Goal: Communication & Community: Ask a question

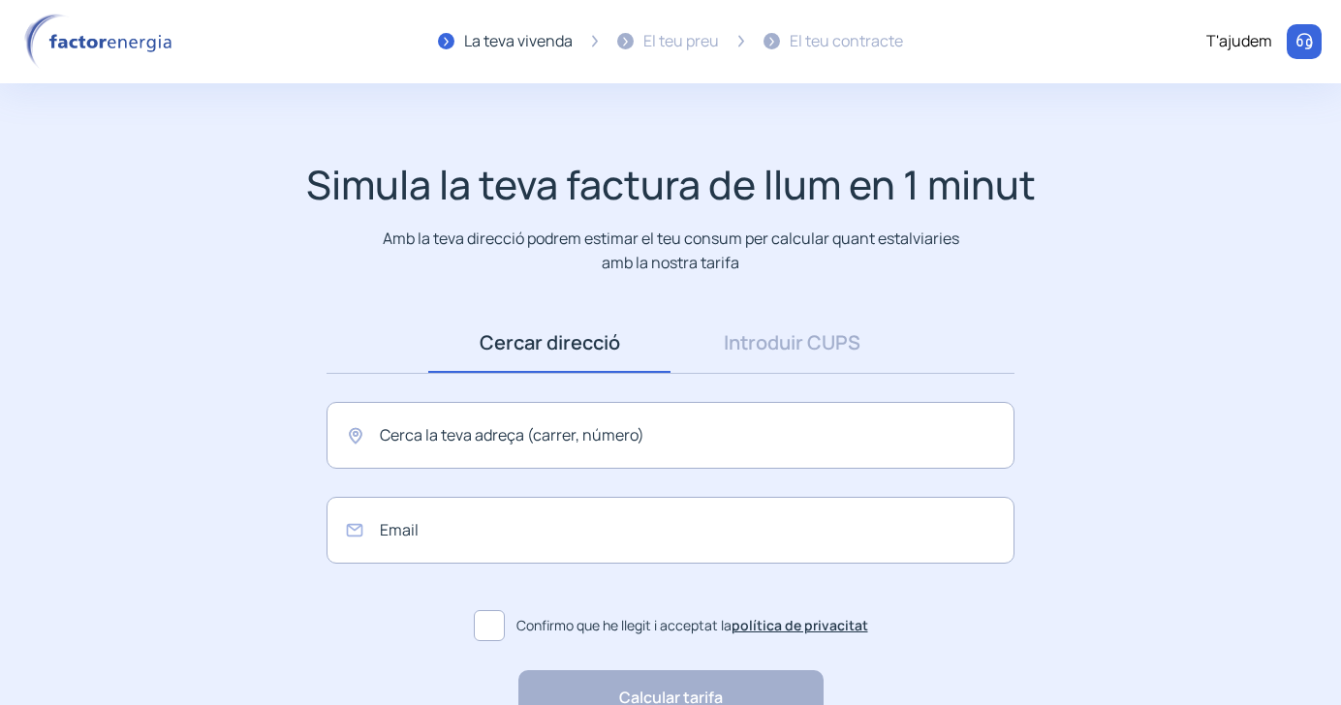
click at [429, 246] on p "Amb la teva direcció podrem estimar el teu consum per calcular quant estalviari…" at bounding box center [671, 250] width 584 height 47
click at [412, 444] on input "text" at bounding box center [670, 435] width 688 height 67
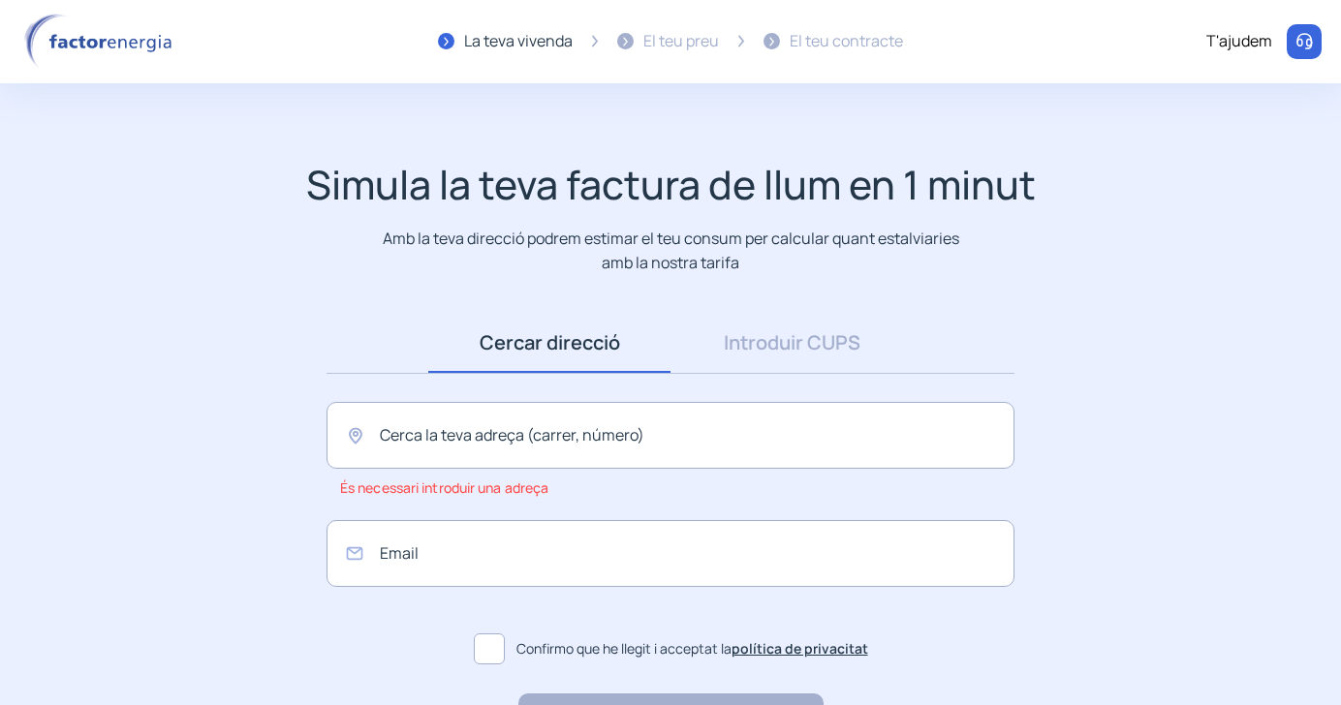
click at [128, 48] on img at bounding box center [101, 42] width 165 height 56
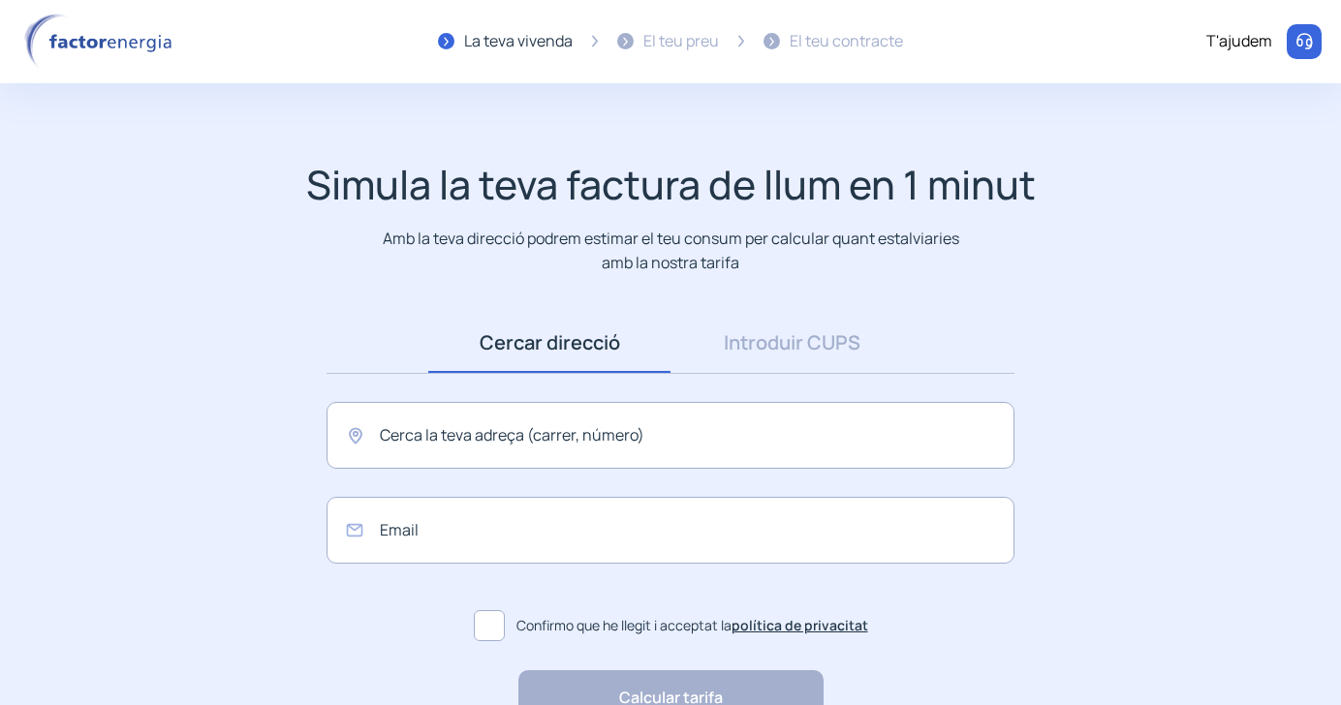
click at [872, 40] on div "El teu contracte" at bounding box center [845, 41] width 113 height 25
click at [1249, 44] on div "T'ajudem" at bounding box center [1239, 41] width 66 height 25
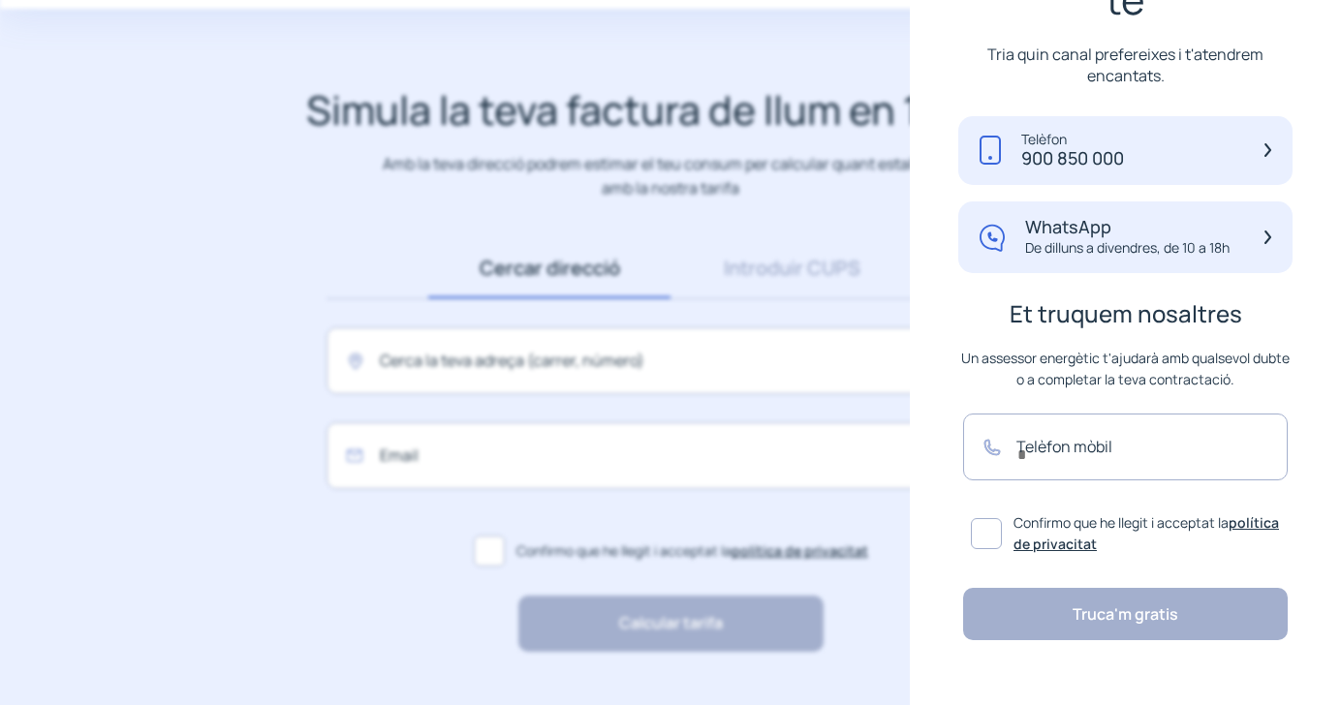
scroll to position [200, 0]
click at [1151, 239] on p "De dilluns a divendres, de 10 a 18h" at bounding box center [1127, 248] width 204 height 19
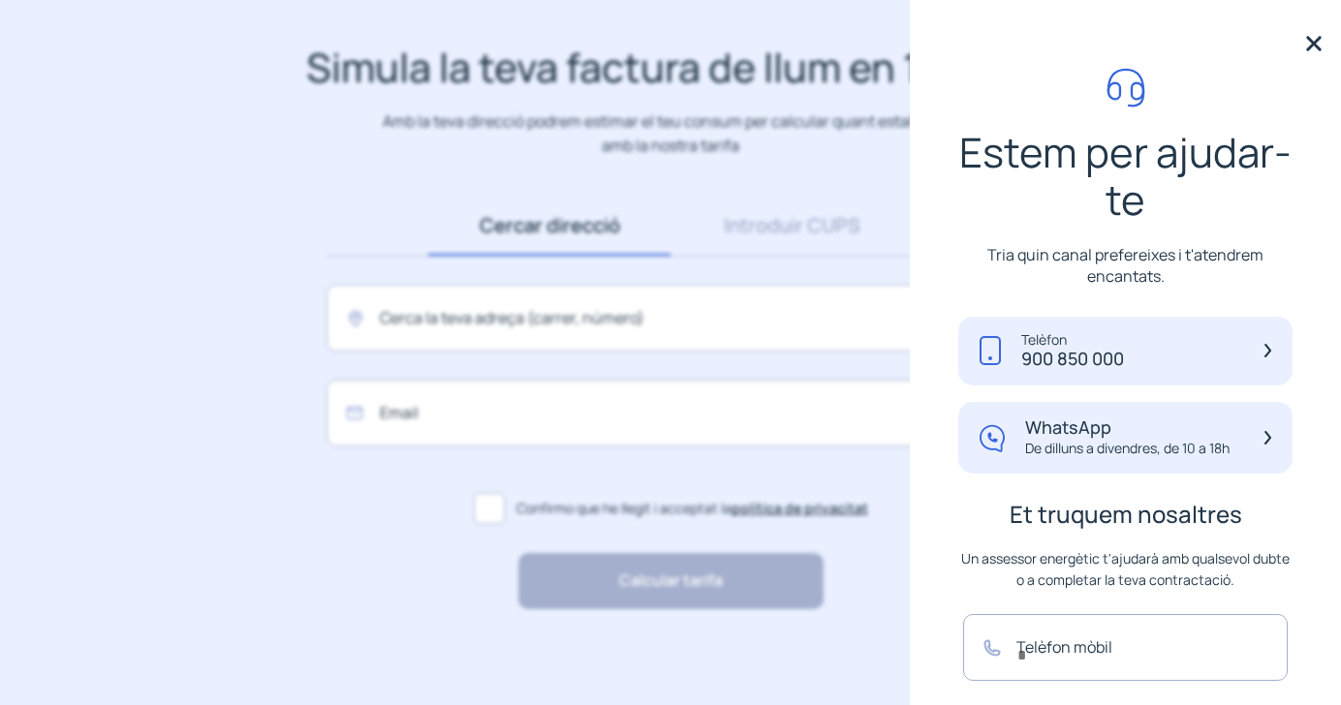
scroll to position [0, 0]
click at [1047, 662] on input "text" at bounding box center [1125, 647] width 325 height 67
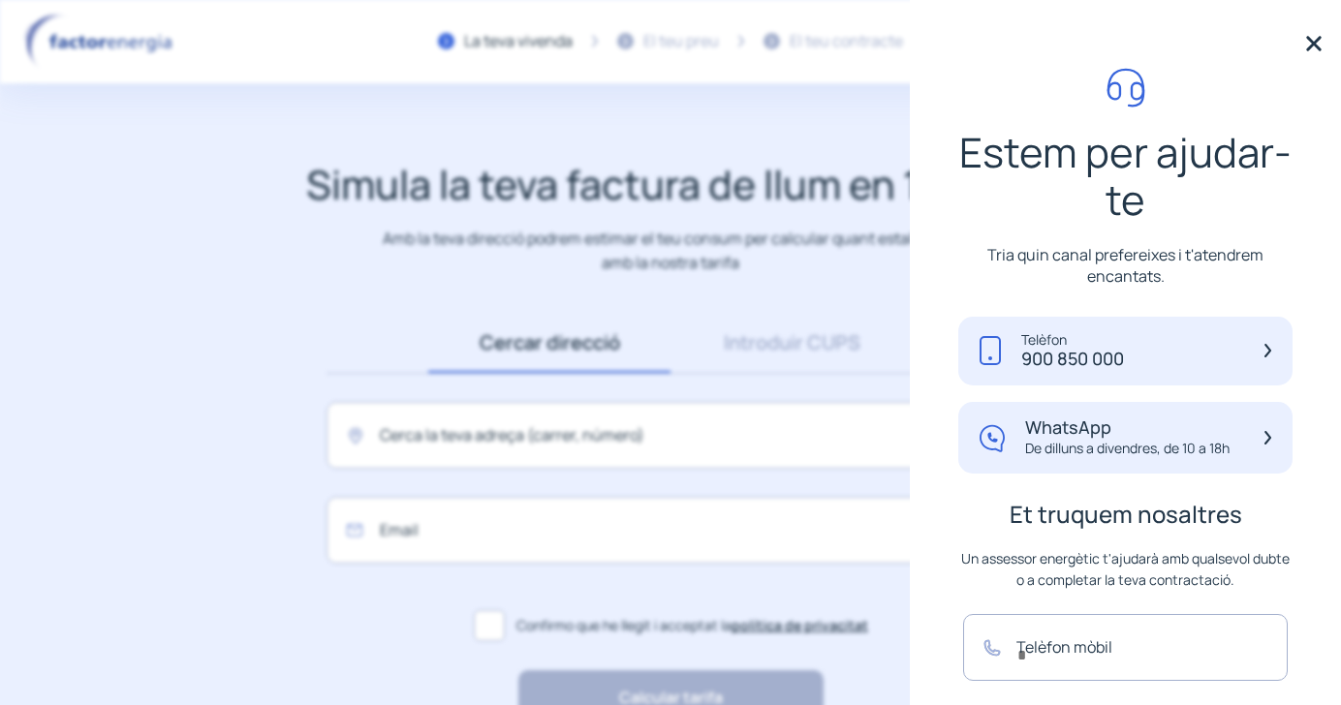
click at [1319, 45] on img at bounding box center [1313, 43] width 29 height 29
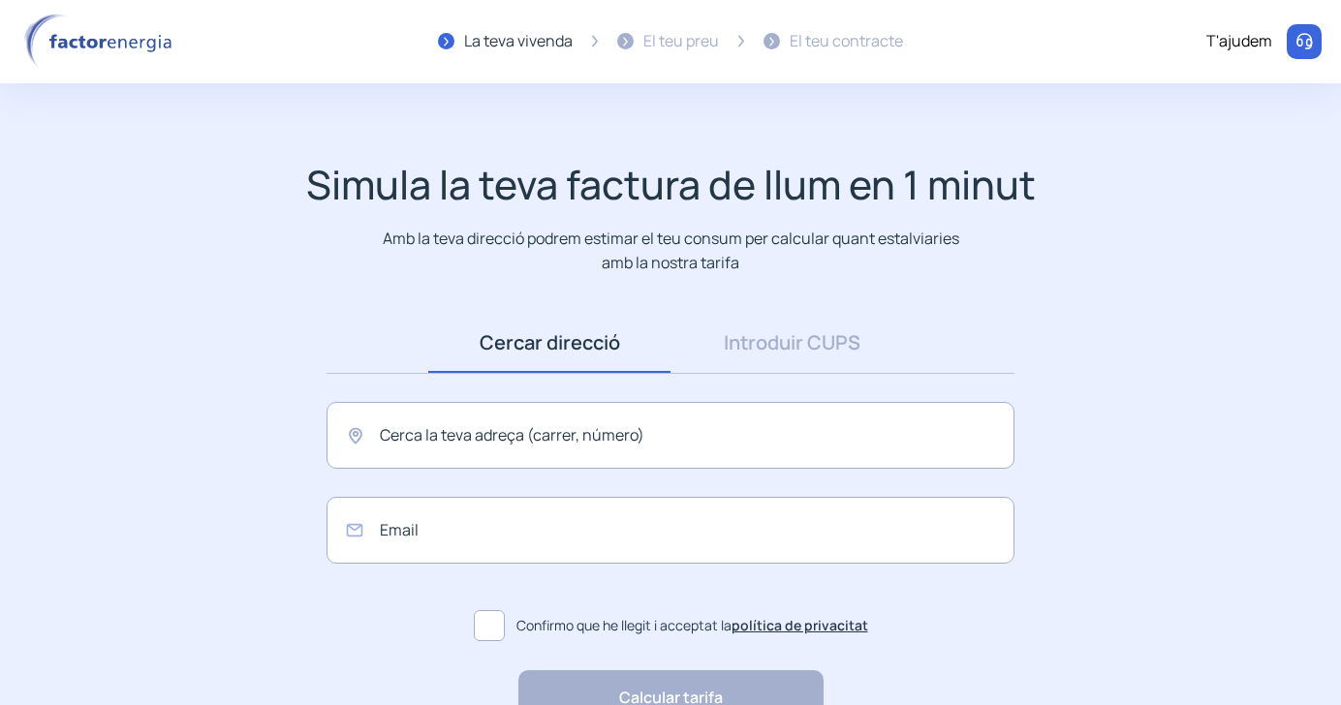
click at [1309, 53] on div at bounding box center [1303, 41] width 35 height 35
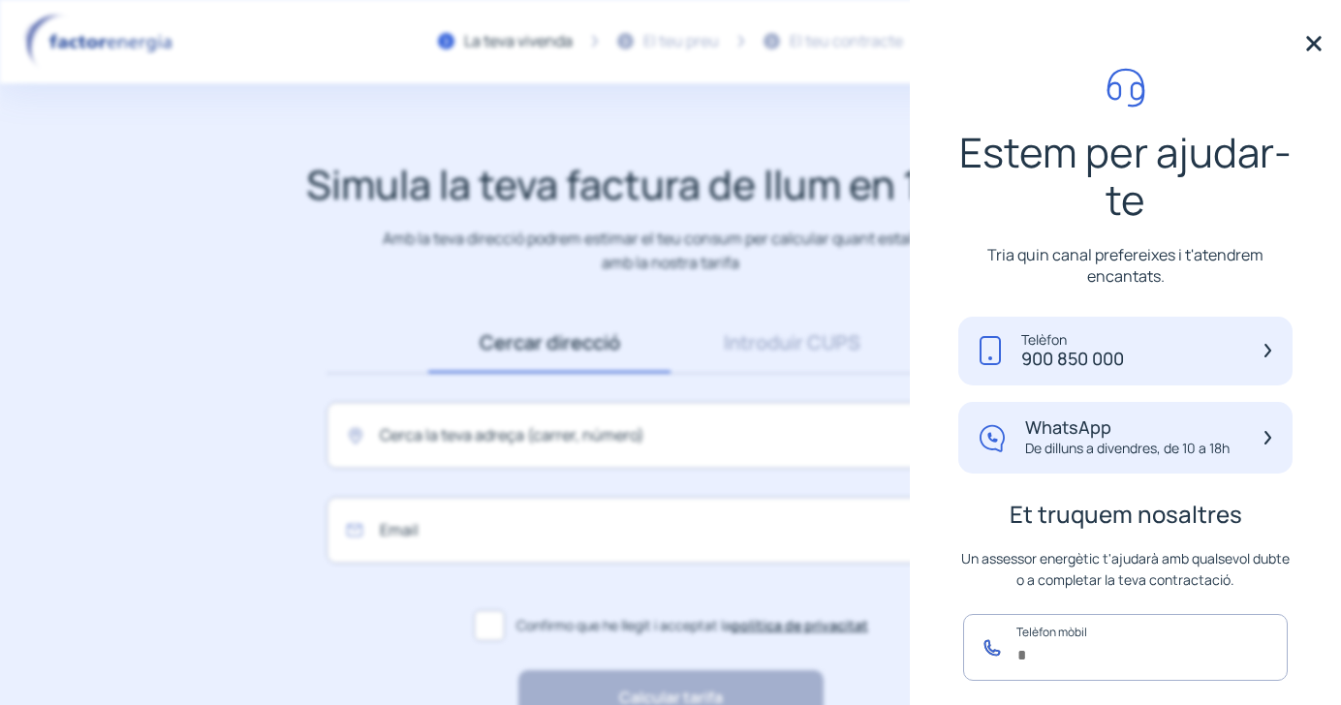
click at [1067, 630] on input "text" at bounding box center [1125, 647] width 325 height 67
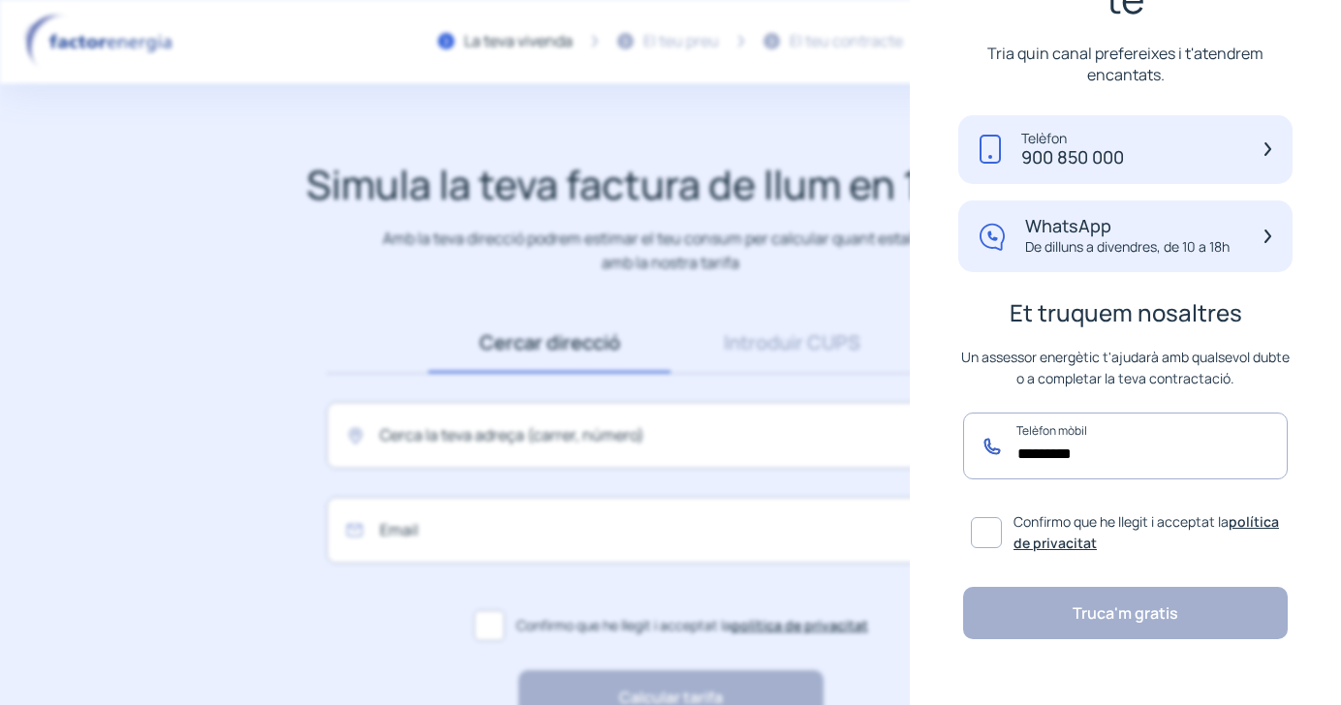
scroll to position [200, 0]
type input "*********"
click at [985, 527] on span at bounding box center [986, 534] width 31 height 31
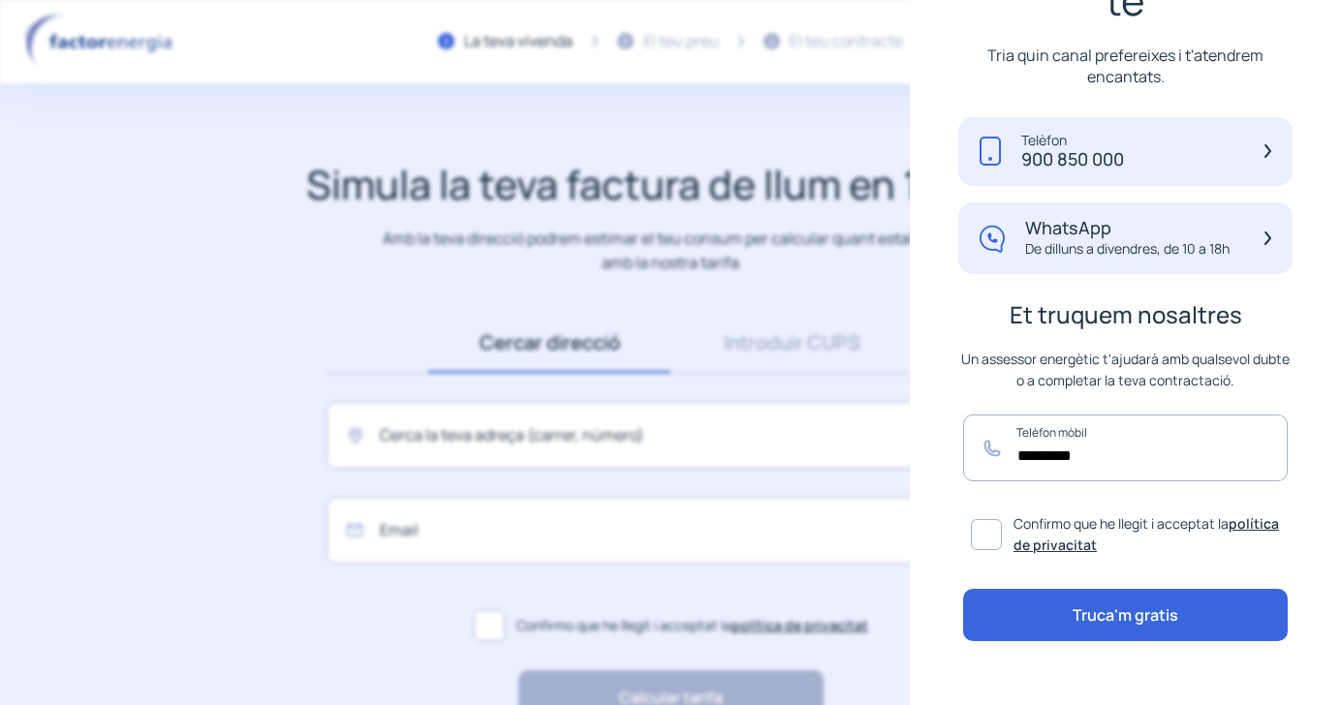
click at [1104, 610] on button "Truca'm gratis" at bounding box center [1125, 615] width 325 height 52
